Goal: Navigation & Orientation: Find specific page/section

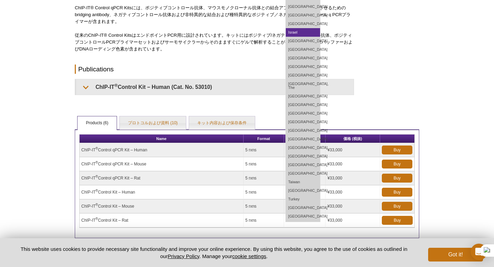
scroll to position [124, 0]
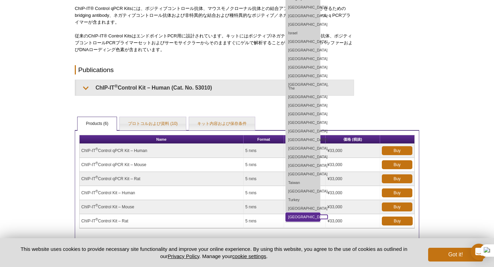
click at [320, 213] on link "[GEOGRAPHIC_DATA]" at bounding box center [303, 217] width 34 height 9
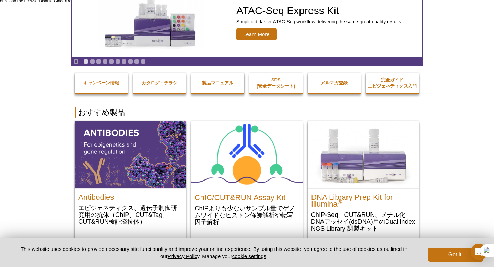
scroll to position [57, 0]
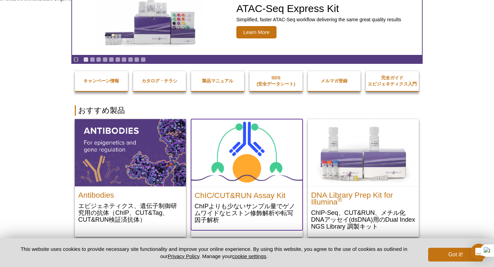
click at [253, 178] on img at bounding box center [246, 153] width 111 height 68
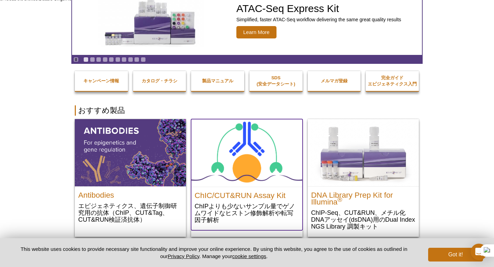
click at [253, 178] on img at bounding box center [246, 153] width 111 height 68
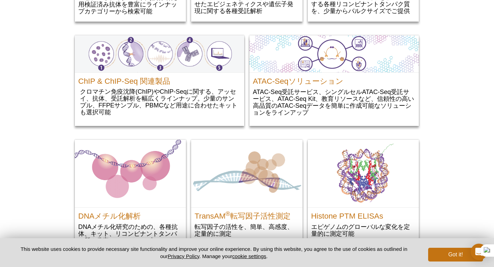
scroll to position [842, 0]
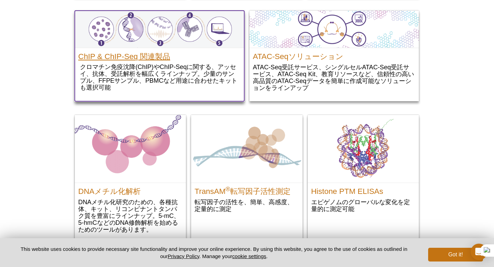
click at [136, 58] on h2 "ChIP & ChIP-Seq 関連製品" at bounding box center [159, 55] width 162 height 10
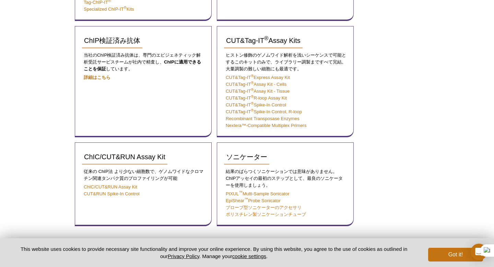
scroll to position [272, 0]
